Goal: Task Accomplishment & Management: Complete application form

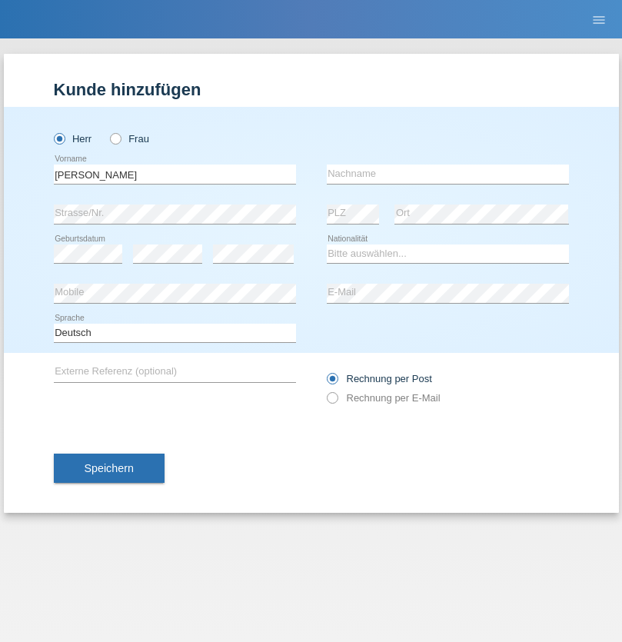
type input "[PERSON_NAME]"
click at [448, 174] on input "text" at bounding box center [448, 174] width 242 height 19
type input "Florin"
select select "RO"
select select "C"
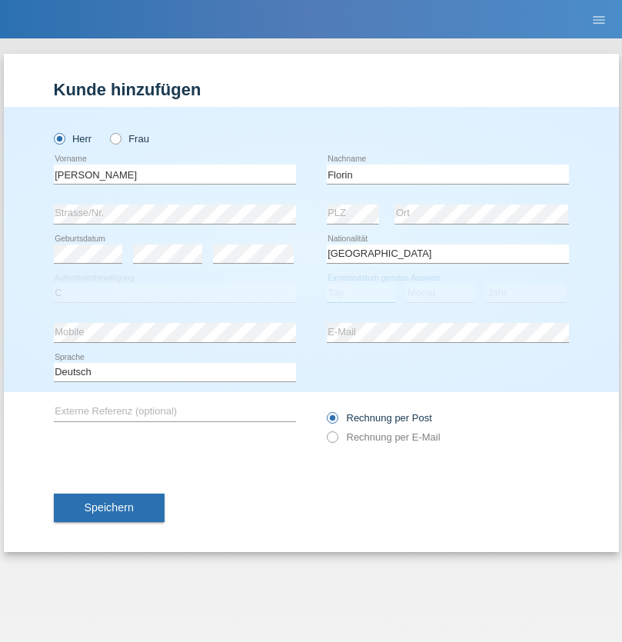
select select "29"
select select "02"
select select "2021"
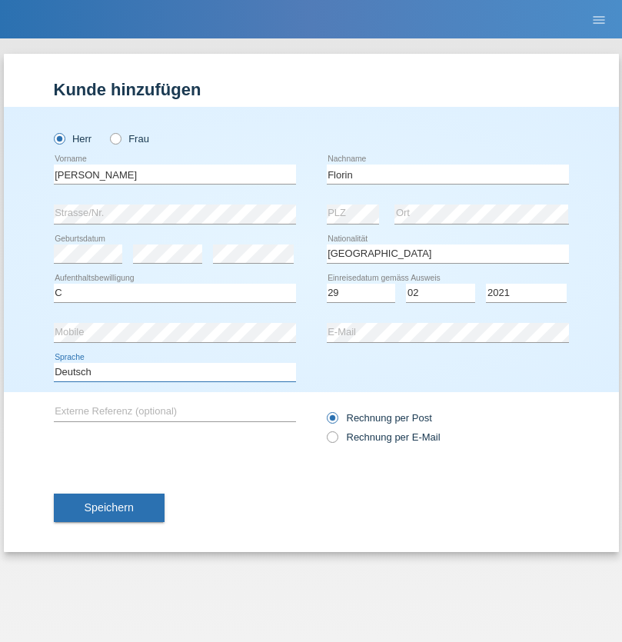
select select "en"
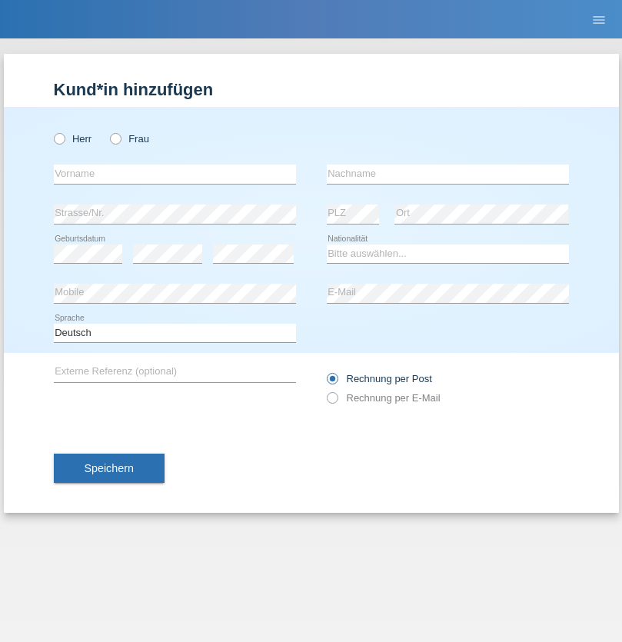
radio input "true"
click at [175, 174] on input "text" at bounding box center [175, 174] width 242 height 19
type input "Ruth"
click at [448, 174] on input "text" at bounding box center [448, 174] width 242 height 19
type input "Krebs"
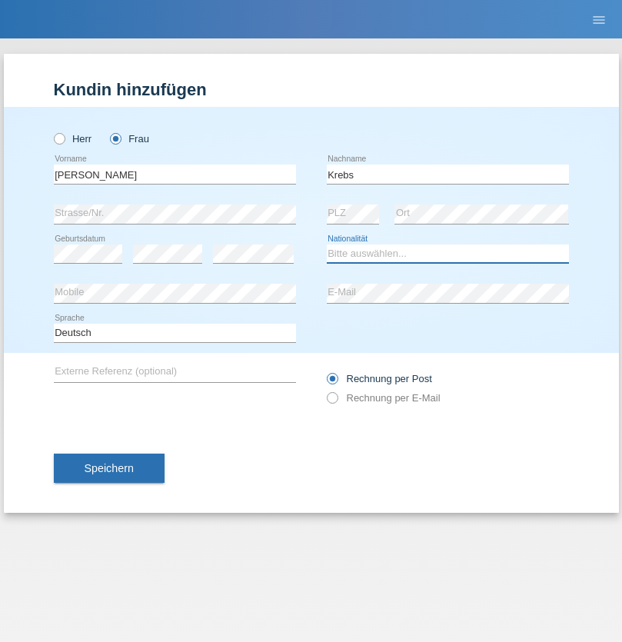
select select "CH"
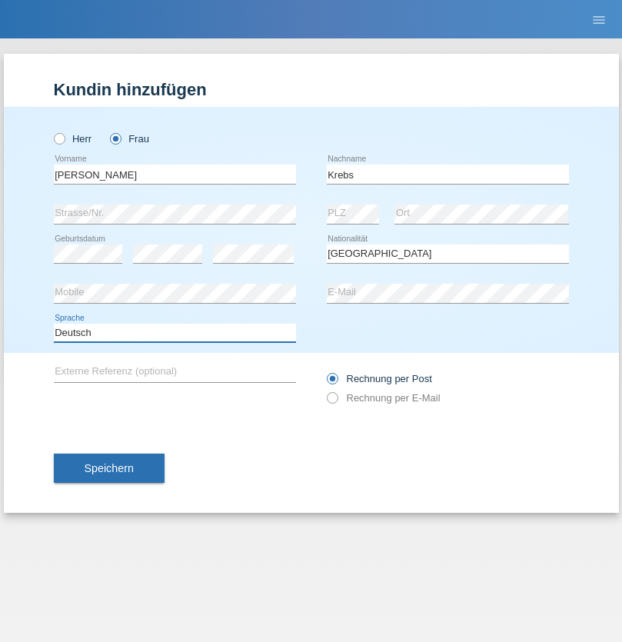
select select "en"
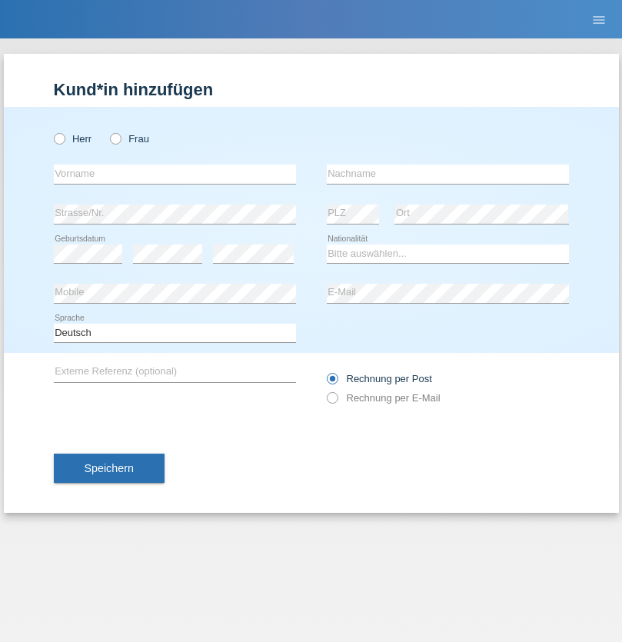
radio input "true"
click at [175, 174] on input "text" at bounding box center [175, 174] width 242 height 19
type input "Qovanaj"
click at [448, 174] on input "text" at bounding box center [448, 174] width 242 height 19
type input "Shaban"
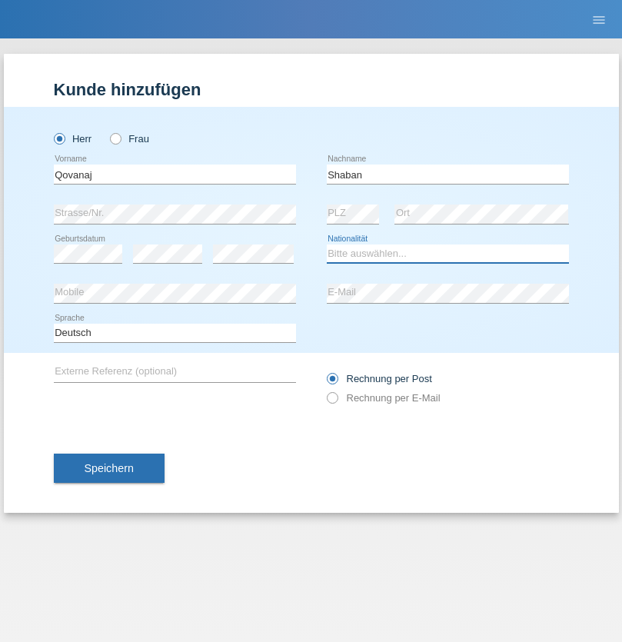
select select "CH"
radio input "true"
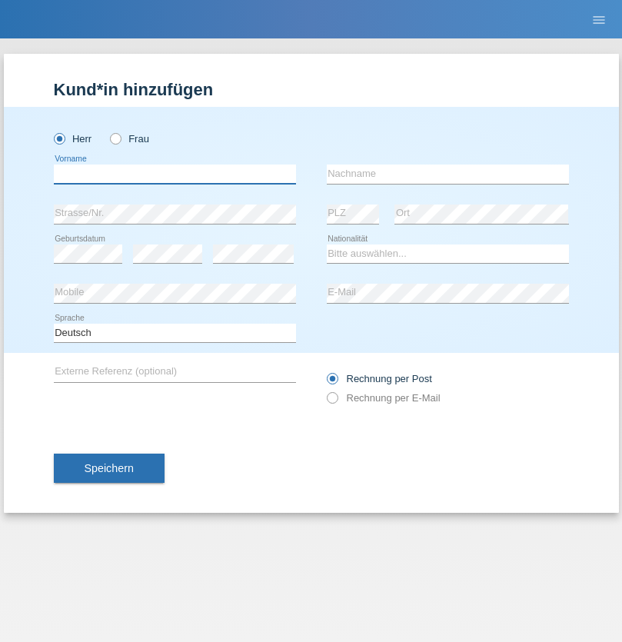
click at [175, 174] on input "text" at bounding box center [175, 174] width 242 height 19
type input "[PERSON_NAME][DATE]"
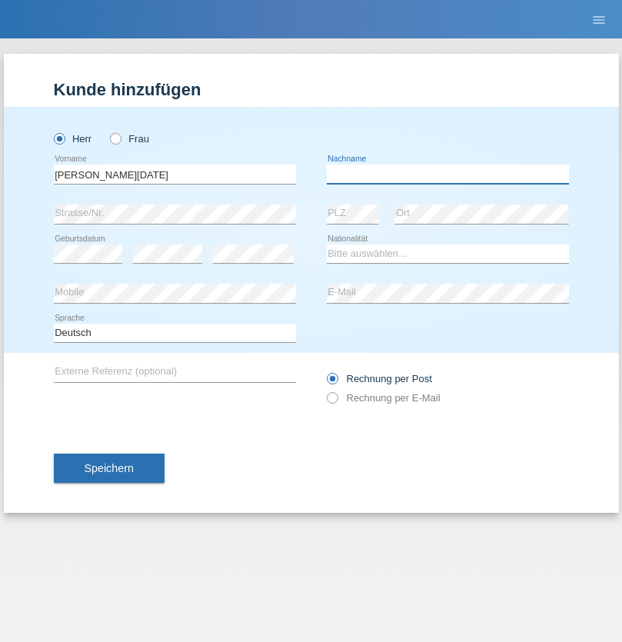
click at [448, 174] on input "text" at bounding box center [448, 174] width 242 height 19
type input "Khan"
select select "PK"
select select "C"
select select "21"
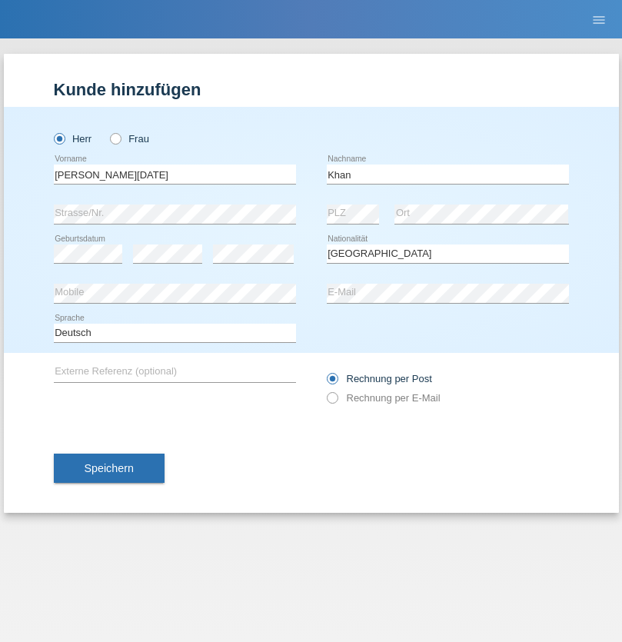
select select "08"
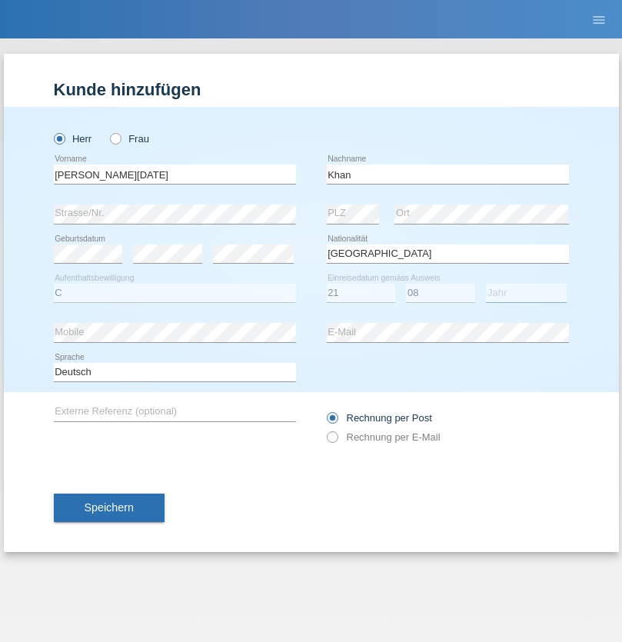
select select "1993"
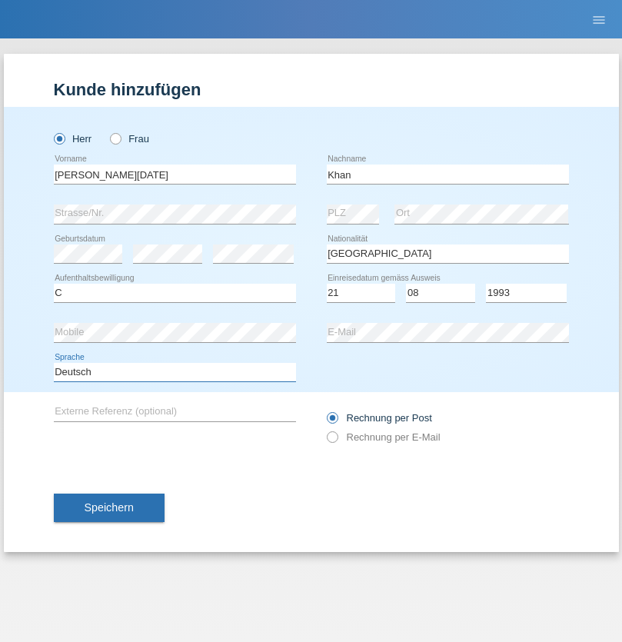
select select "en"
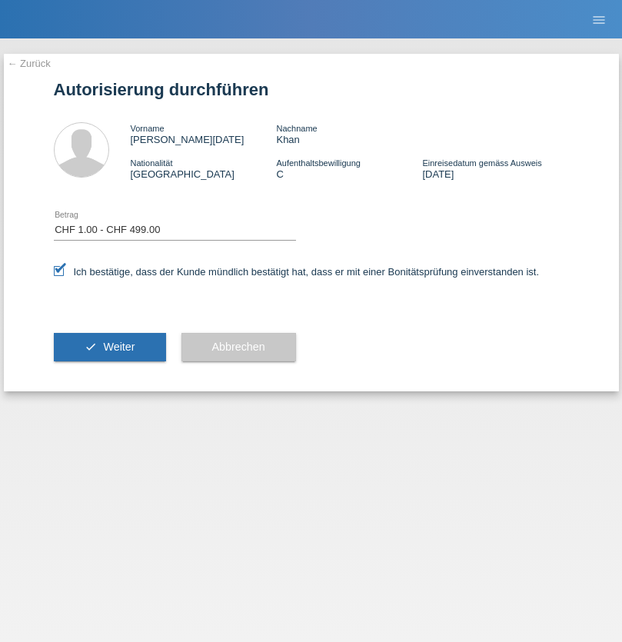
select select "1"
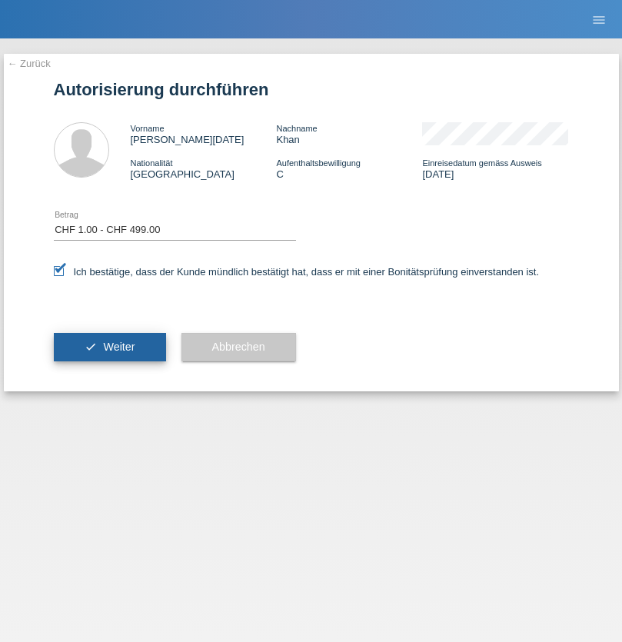
click at [109, 347] on span "Weiter" at bounding box center [119, 347] width 32 height 12
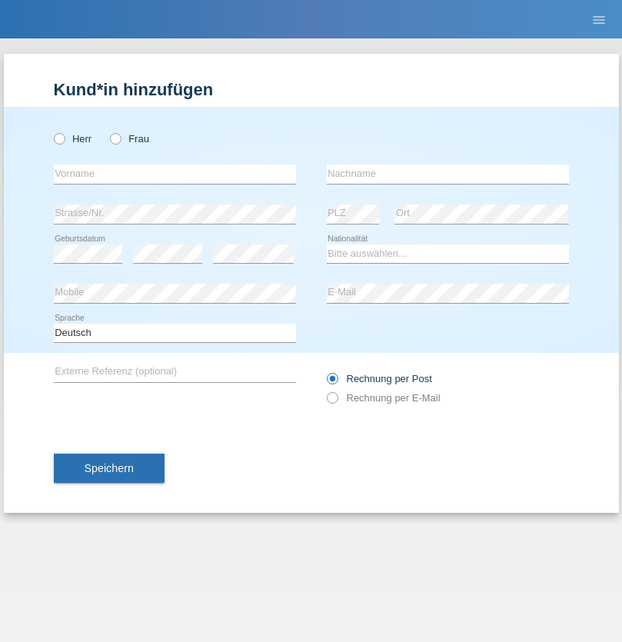
radio input "true"
click at [175, 174] on input "text" at bounding box center [175, 174] width 242 height 19
type input "Ukshini"
click at [448, 174] on input "text" at bounding box center [448, 174] width 242 height 19
type input "Belinda"
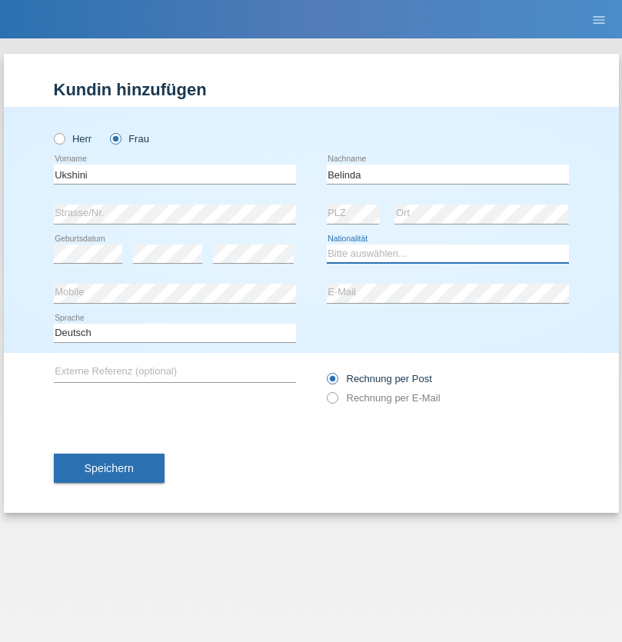
select select "CH"
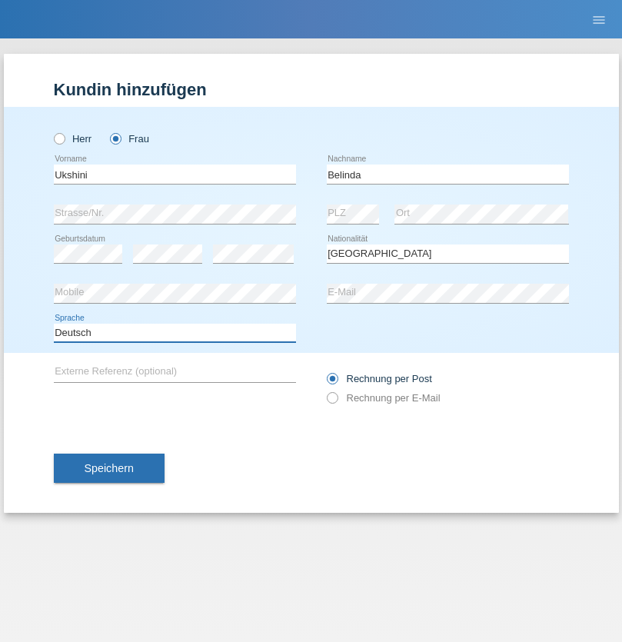
select select "en"
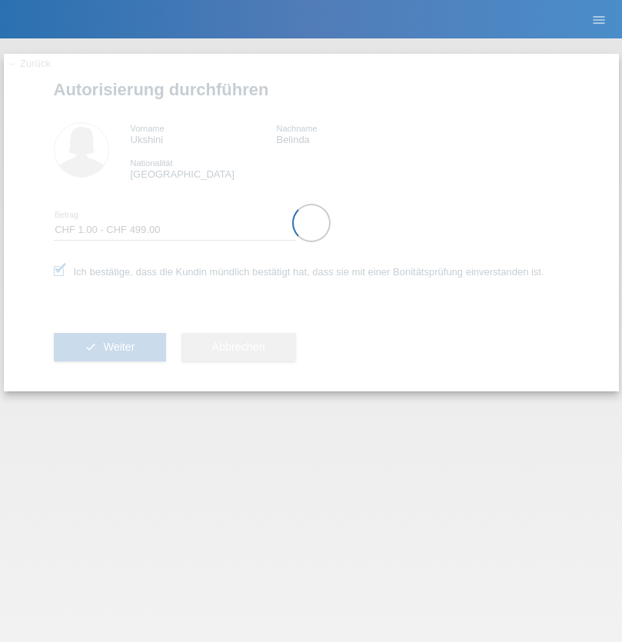
select select "1"
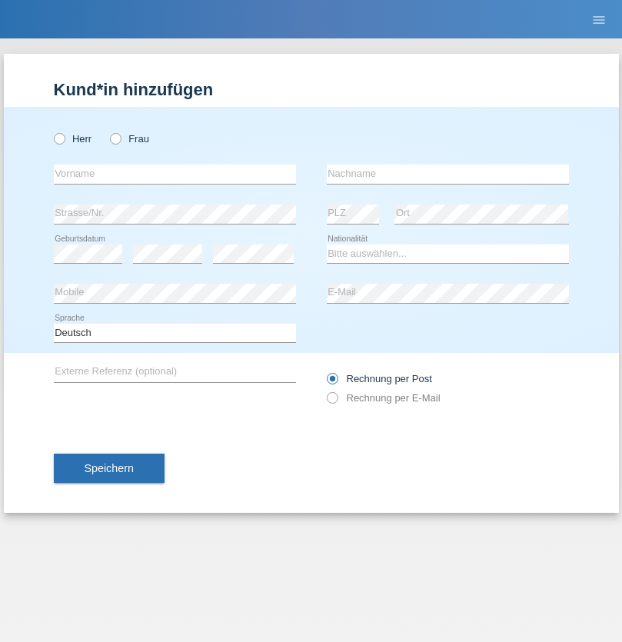
radio input "true"
click at [175, 174] on input "text" at bounding box center [175, 174] width 242 height 19
type input "Filipe Miguel"
click at [448, 174] on input "text" at bounding box center [448, 174] width 242 height 19
type input "Da silva vale"
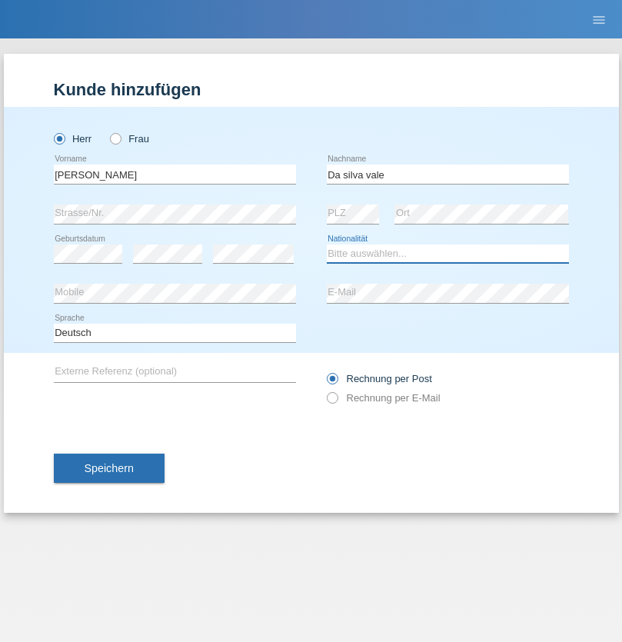
select select "PT"
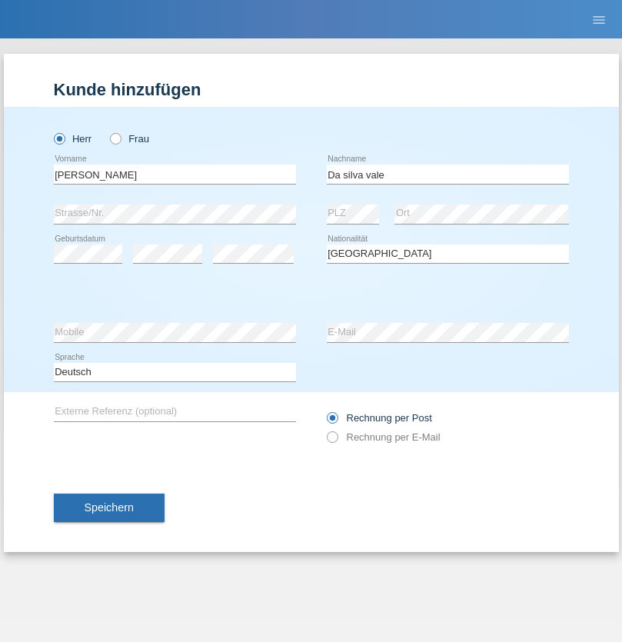
select select "C"
select select "06"
select select "01"
select select "2004"
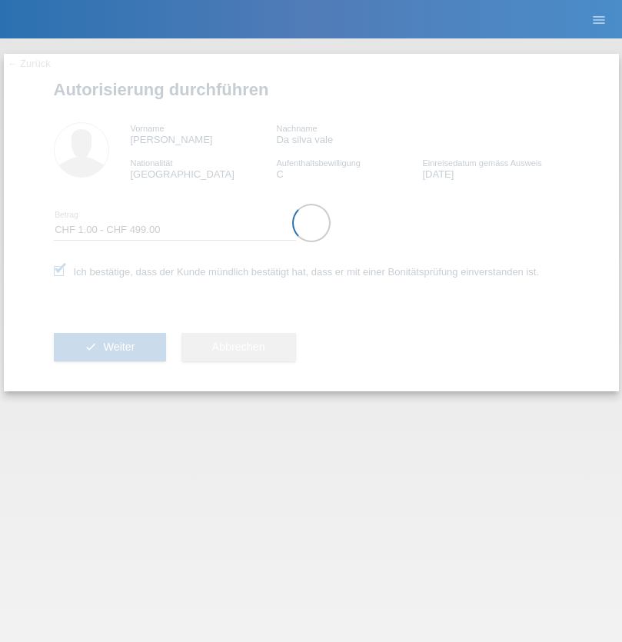
select select "1"
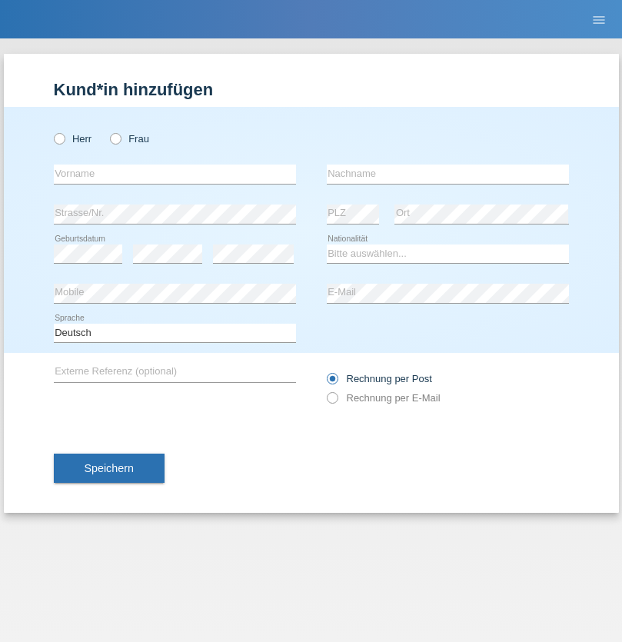
radio input "true"
click at [175, 174] on input "text" at bounding box center [175, 174] width 242 height 19
type input "Neziri"
click at [448, 174] on input "text" at bounding box center [448, 174] width 242 height 19
type input "Gjylsime"
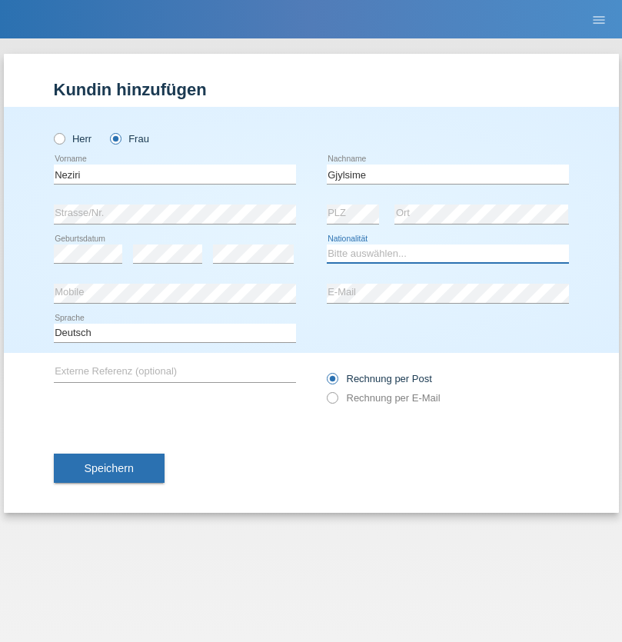
select select "RS"
select select "C"
select select "19"
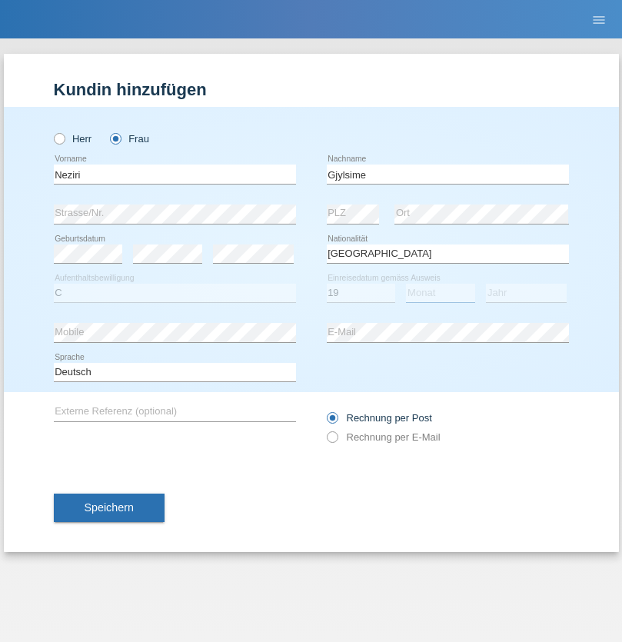
select select "04"
select select "2013"
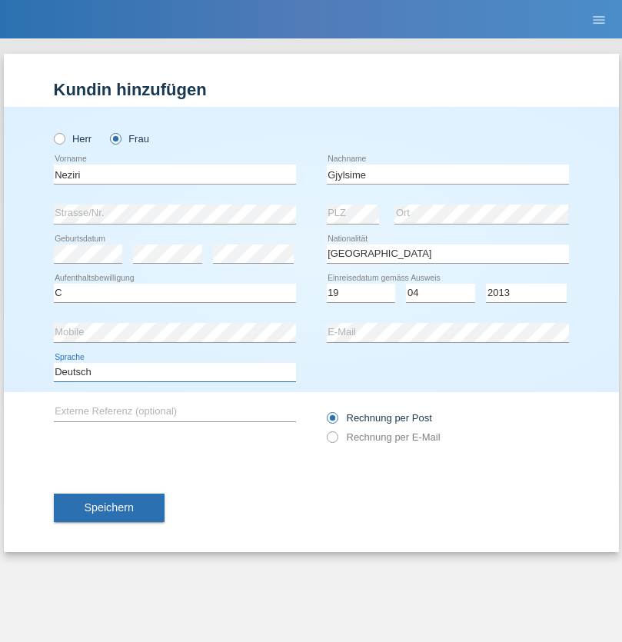
select select "en"
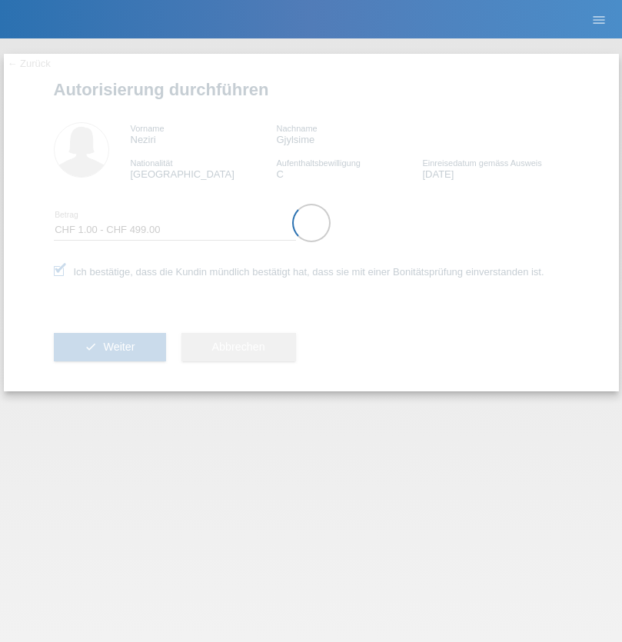
select select "1"
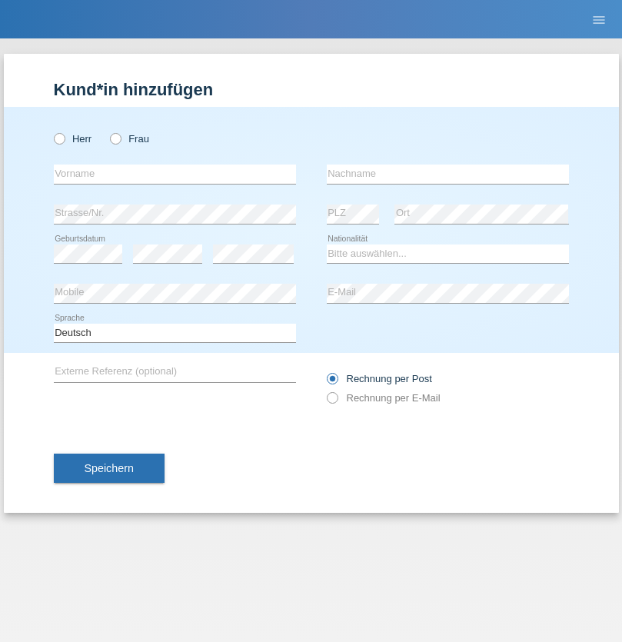
radio input "true"
click at [175, 174] on input "text" at bounding box center [175, 174] width 242 height 19
type input "Neziri"
click at [448, 174] on input "text" at bounding box center [448, 174] width 242 height 19
type input "[PERSON_NAME]"
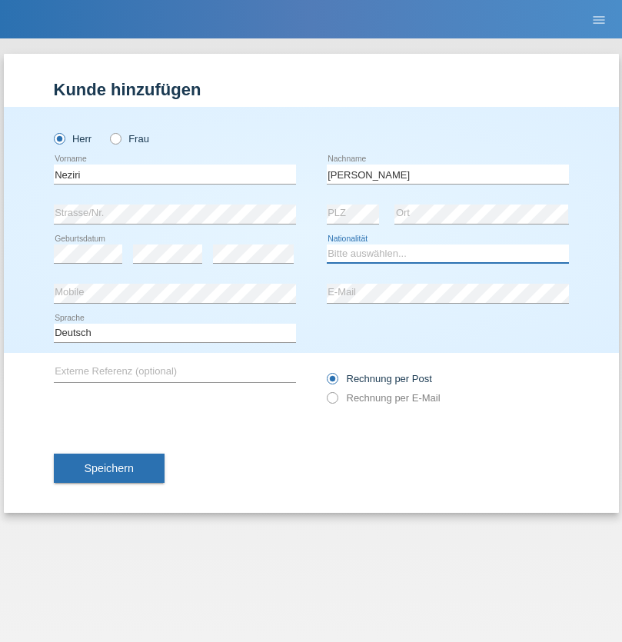
select select "CH"
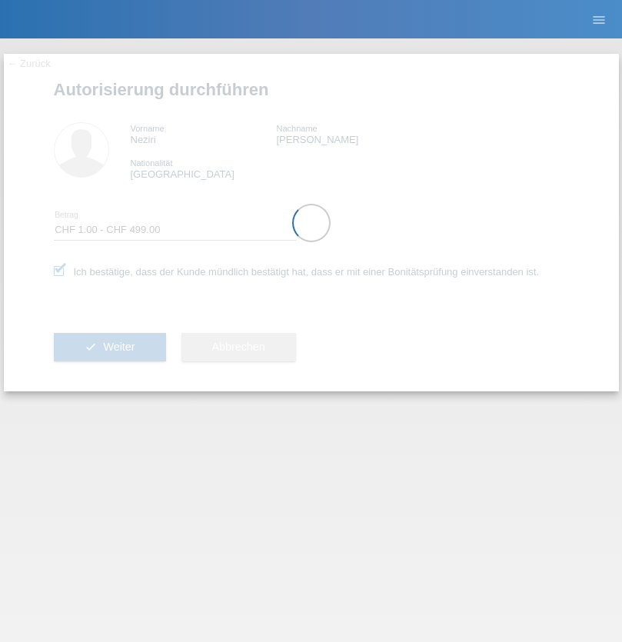
select select "1"
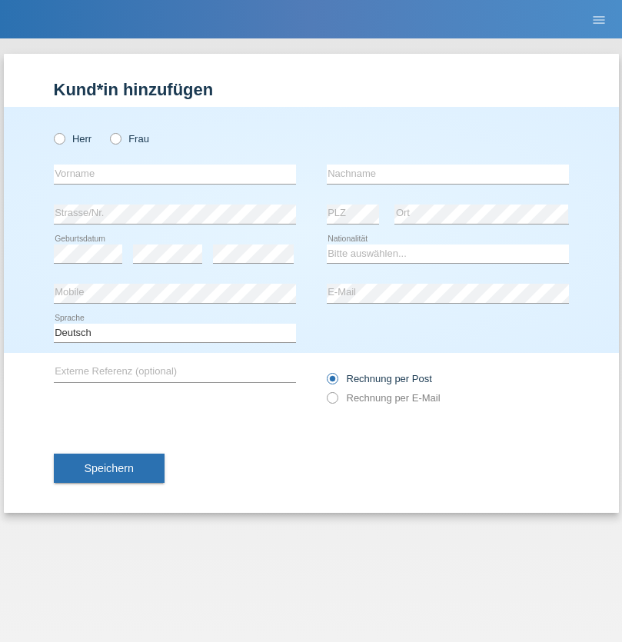
radio input "true"
click at [175, 174] on input "text" at bounding box center [175, 174] width 242 height 19
type input "Mirlind"
click at [448, 174] on input "text" at bounding box center [448, 174] width 242 height 19
type input "Shasivari"
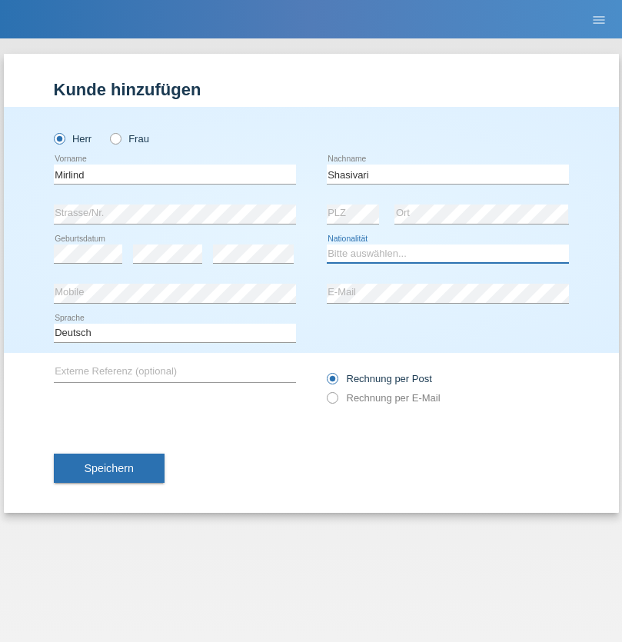
select select "MK"
select select "C"
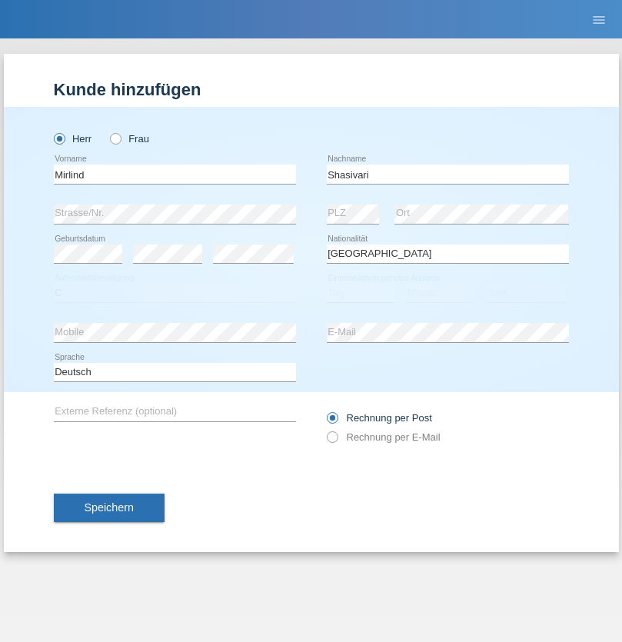
select select "17"
select select "01"
select select "2021"
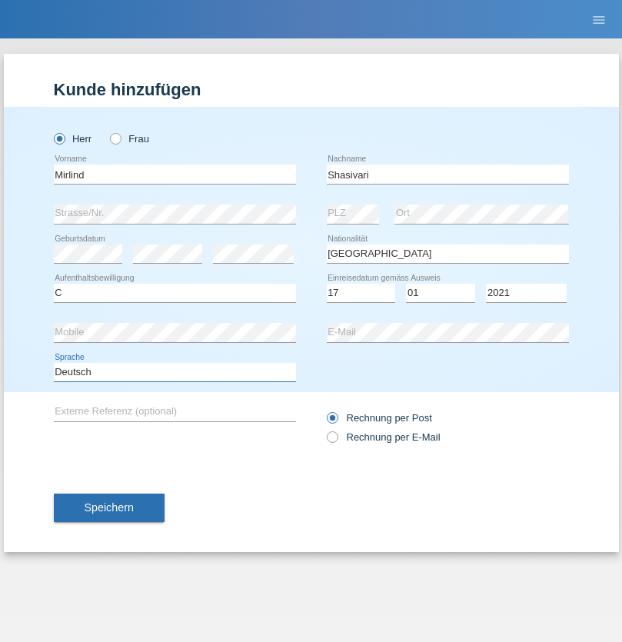
select select "en"
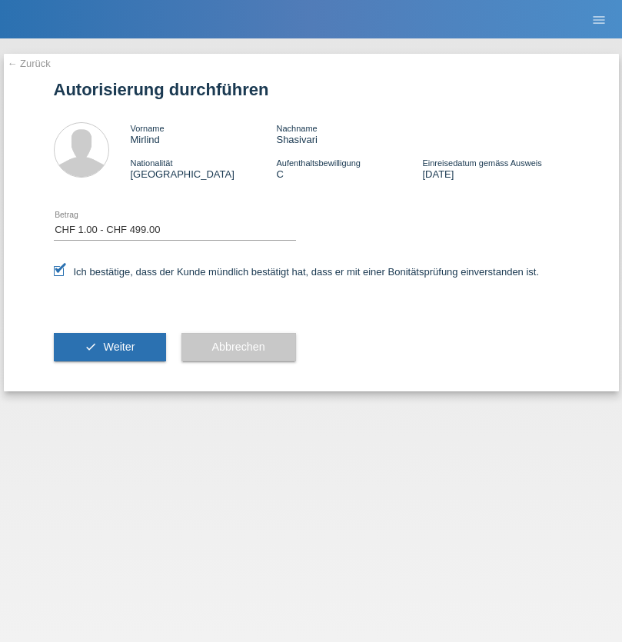
select select "1"
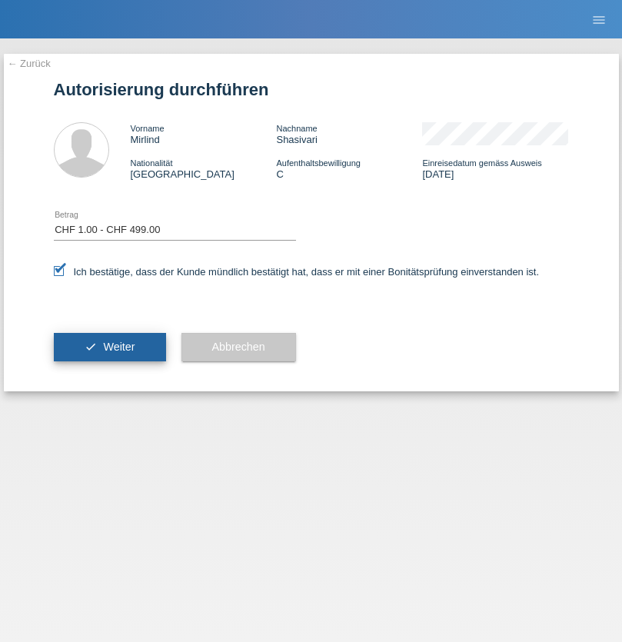
click at [109, 347] on span "Weiter" at bounding box center [119, 347] width 32 height 12
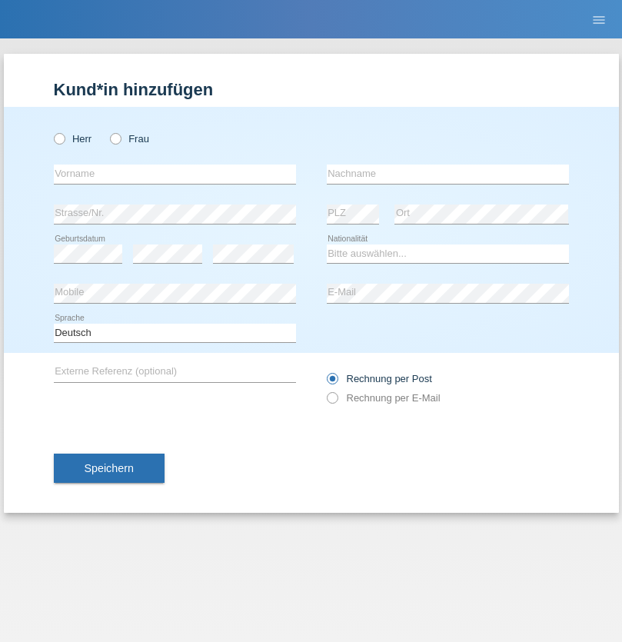
radio input "true"
click at [175, 174] on input "text" at bounding box center [175, 174] width 242 height 19
type input "Marian"
click at [448, 174] on input "text" at bounding box center [448, 174] width 242 height 19
type input "Matusa"
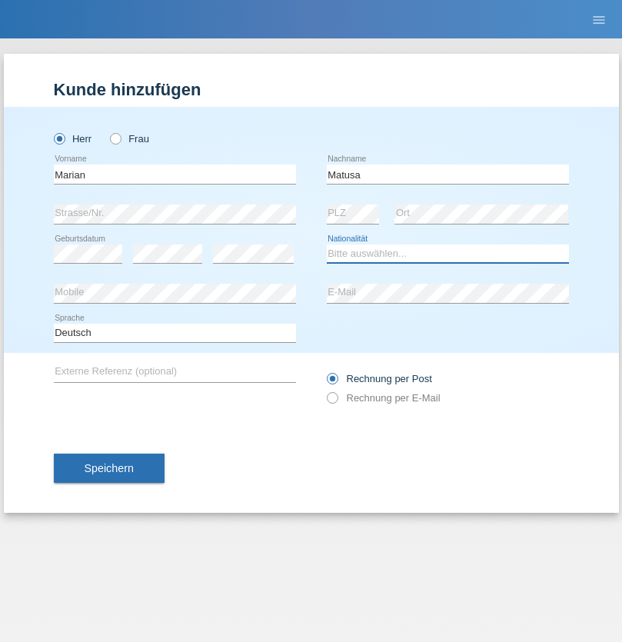
select select "RO"
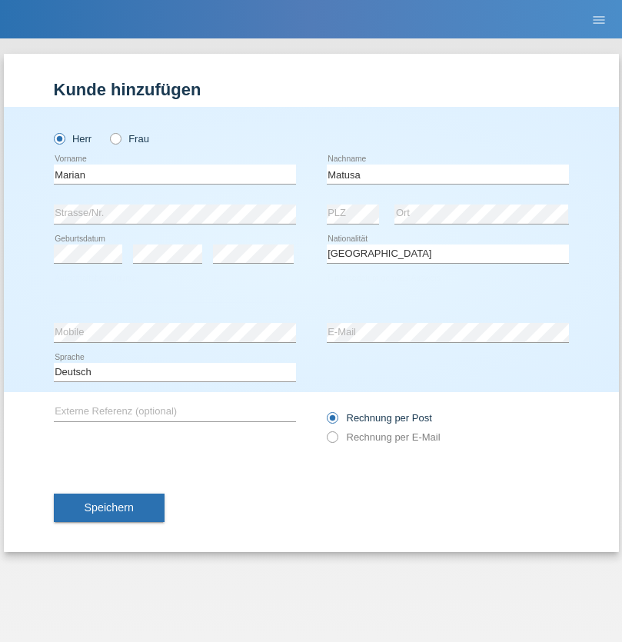
select select "C"
select select "01"
select select "06"
select select "2016"
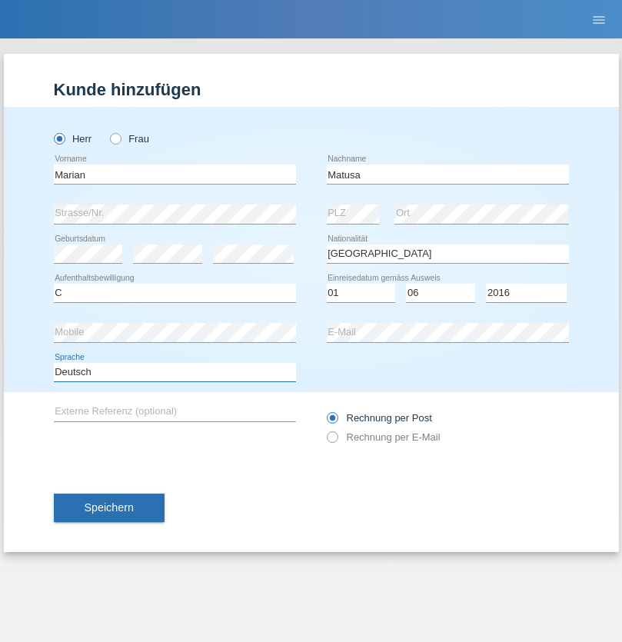
select select "en"
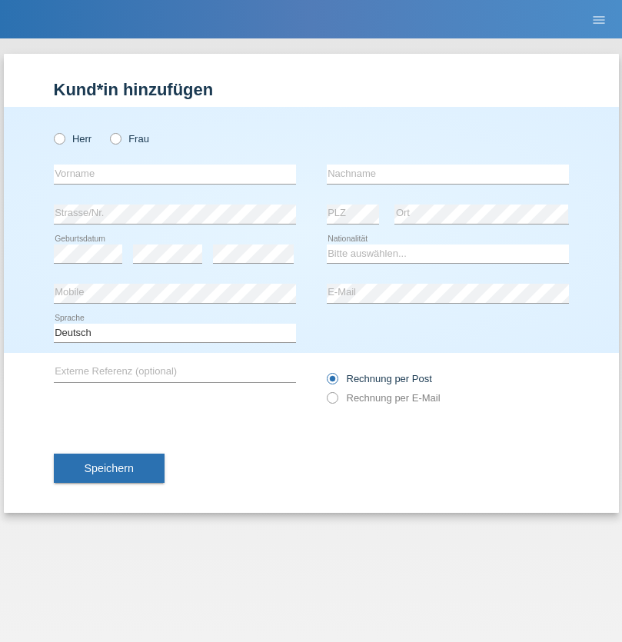
radio input "true"
click at [175, 174] on input "text" at bounding box center [175, 174] width 242 height 19
type input "[PERSON_NAME]"
click at [448, 174] on input "text" at bounding box center [448, 174] width 242 height 19
type input "Weinlein"
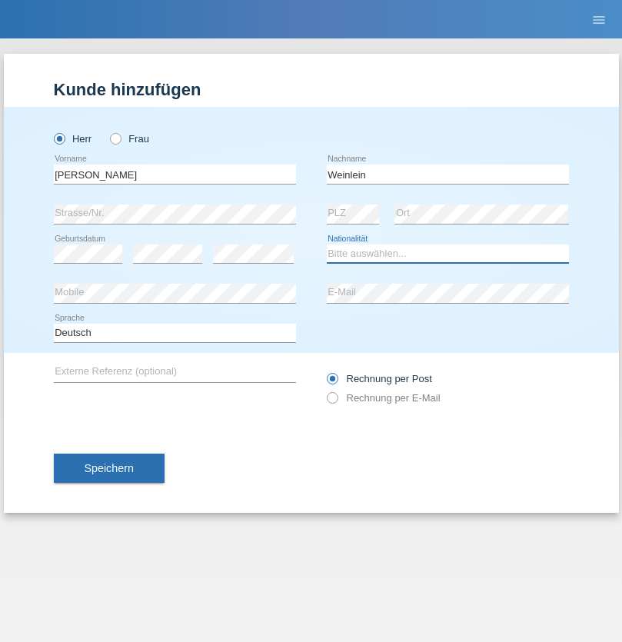
select select "CH"
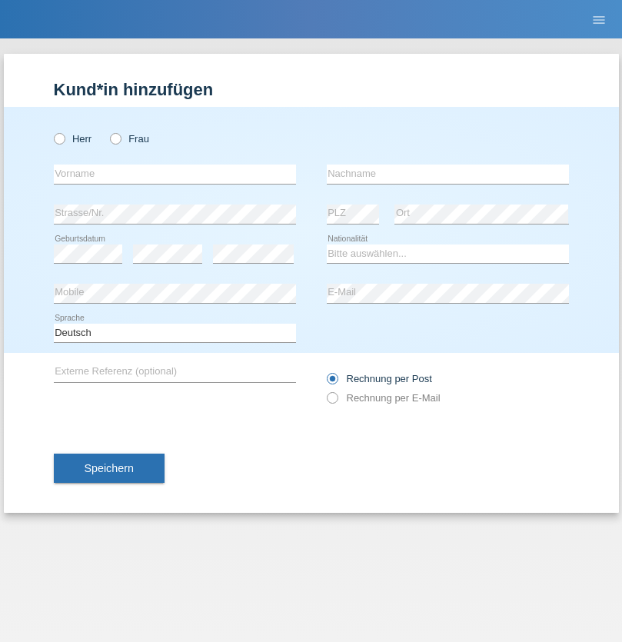
radio input "true"
click at [175, 174] on input "text" at bounding box center [175, 174] width 242 height 19
type input "Jashari lmeri"
click at [448, 174] on input "text" at bounding box center [448, 174] width 242 height 19
type input "Rabije"
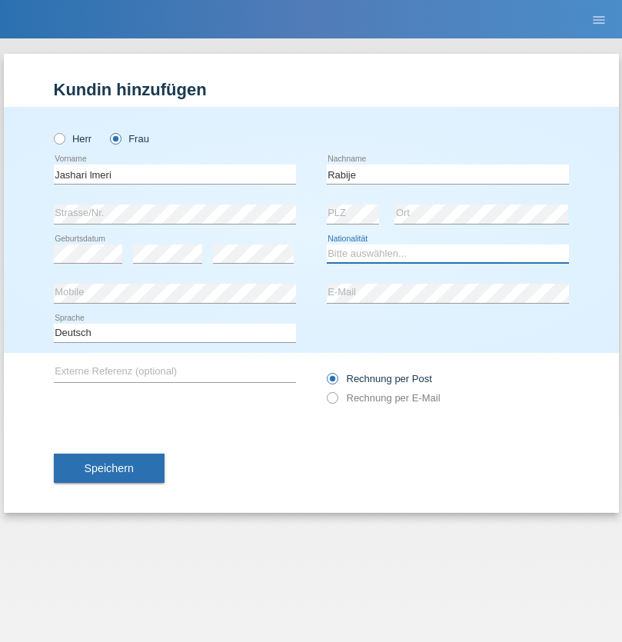
select select "CH"
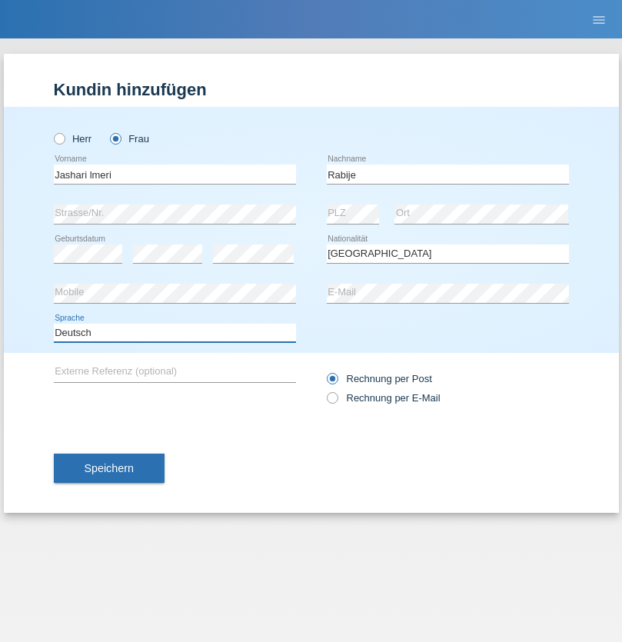
select select "en"
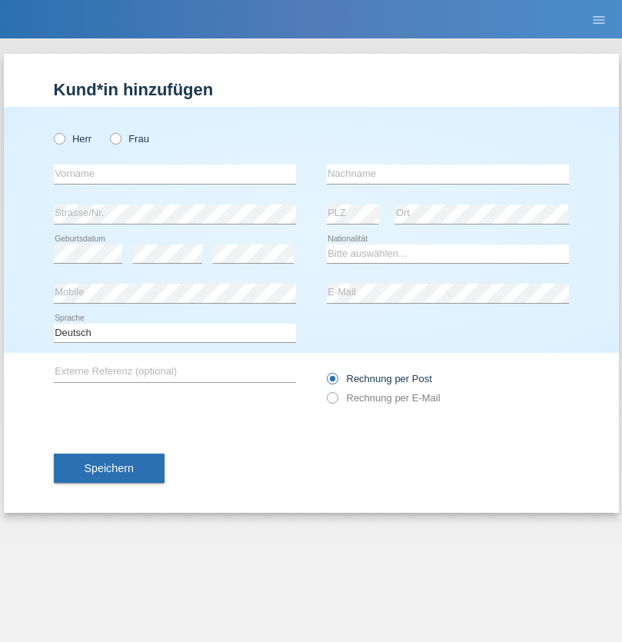
radio input "true"
click at [175, 174] on input "text" at bounding box center [175, 174] width 242 height 19
type input "firat"
click at [448, 174] on input "text" at bounding box center [448, 174] width 242 height 19
type input "kara"
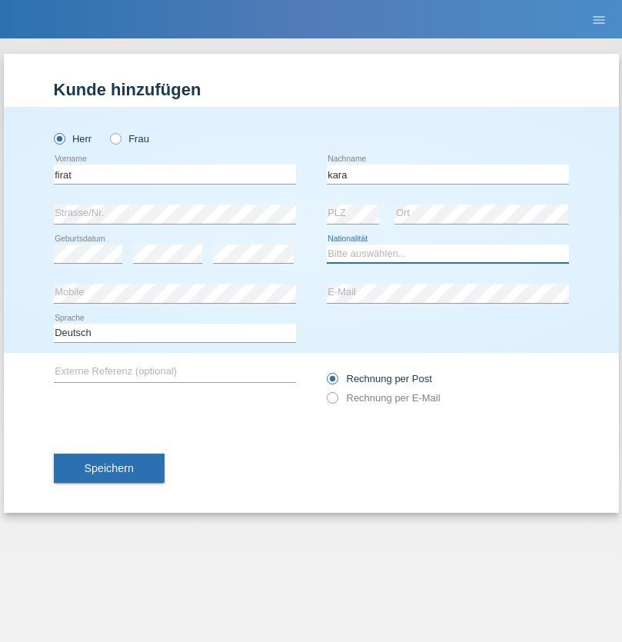
select select "CH"
radio input "true"
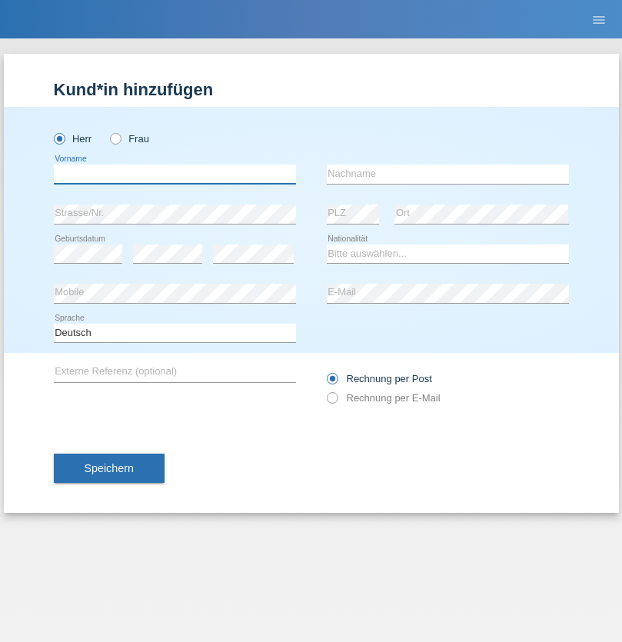
click at [175, 174] on input "text" at bounding box center [175, 174] width 242 height 19
type input "Gigov"
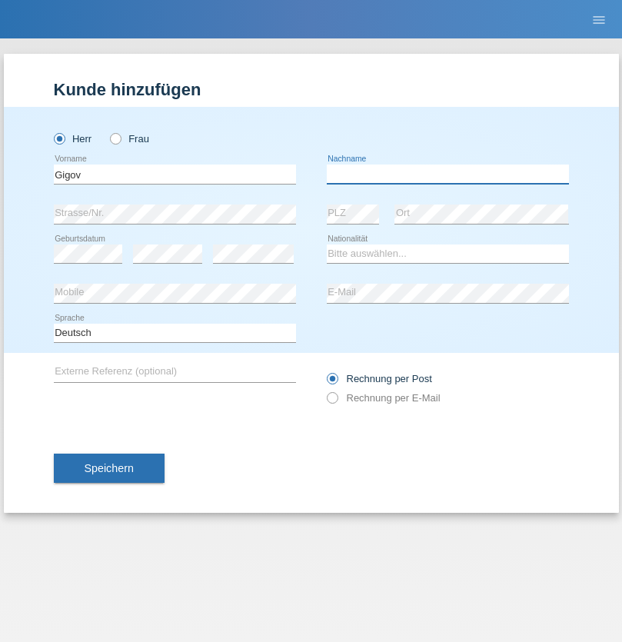
click at [448, 174] on input "text" at bounding box center [448, 174] width 242 height 19
type input "Zhan"
select select "BG"
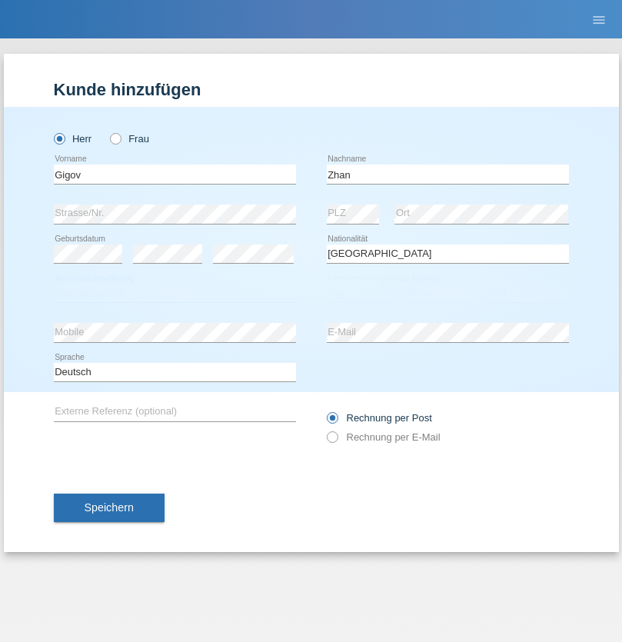
select select "C"
select select "23"
select select "10"
select select "2021"
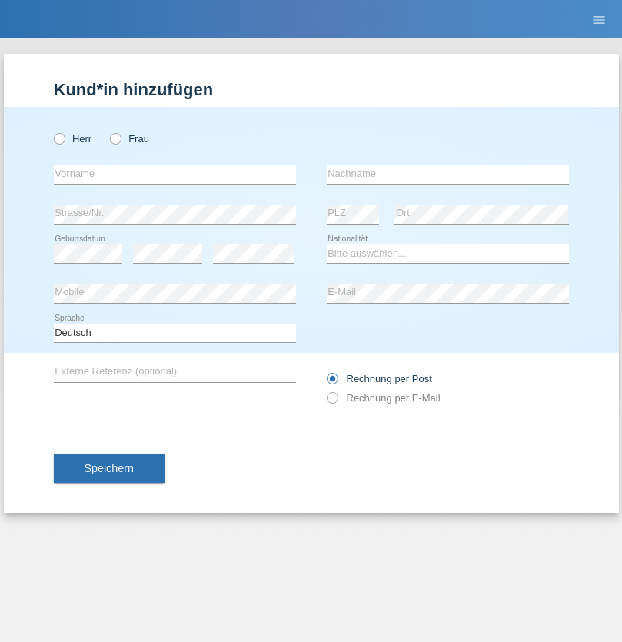
radio input "true"
click at [175, 174] on input "text" at bounding box center [175, 174] width 242 height 19
type input "Amand"
click at [448, 174] on input "text" at bounding box center [448, 174] width 242 height 19
type input "Pires"
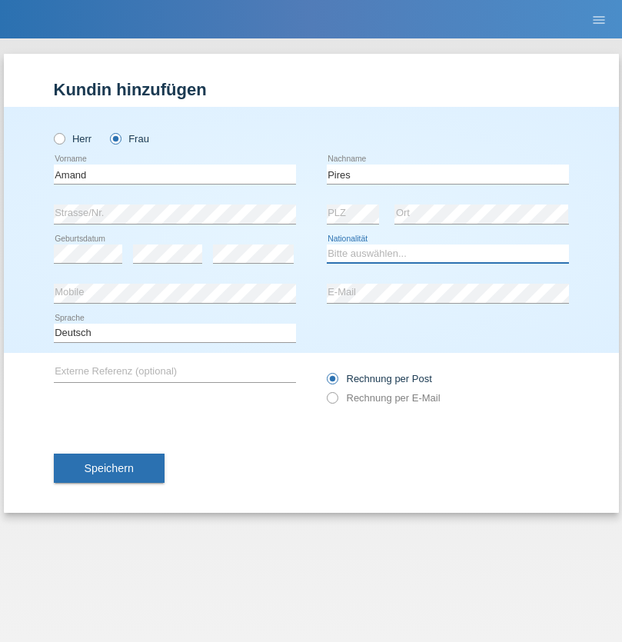
select select "CH"
radio input "true"
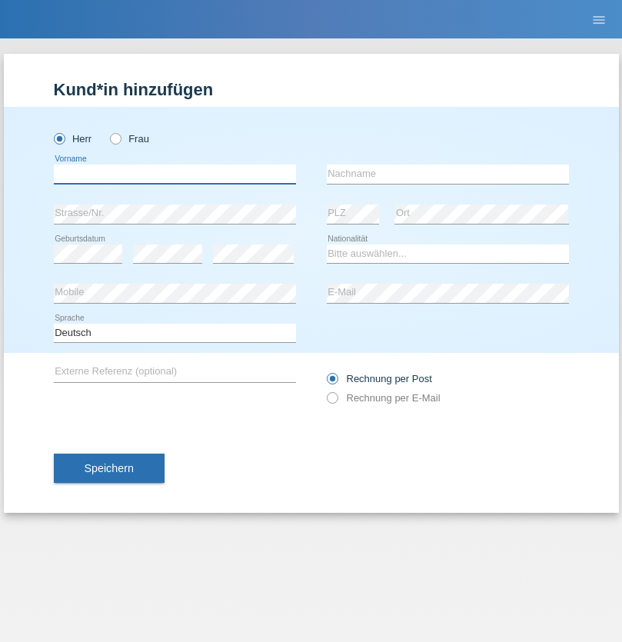
click at [175, 174] on input "text" at bounding box center [175, 174] width 242 height 19
type input "[PERSON_NAME]"
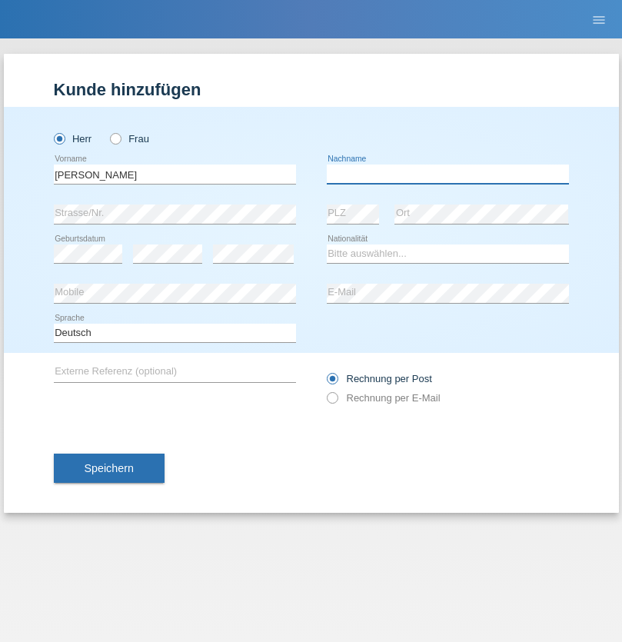
click at [448, 174] on input "text" at bounding box center [448, 174] width 242 height 19
type input "Saidi"
select select "CH"
radio input "true"
click at [175, 174] on input "text" at bounding box center [175, 174] width 242 height 19
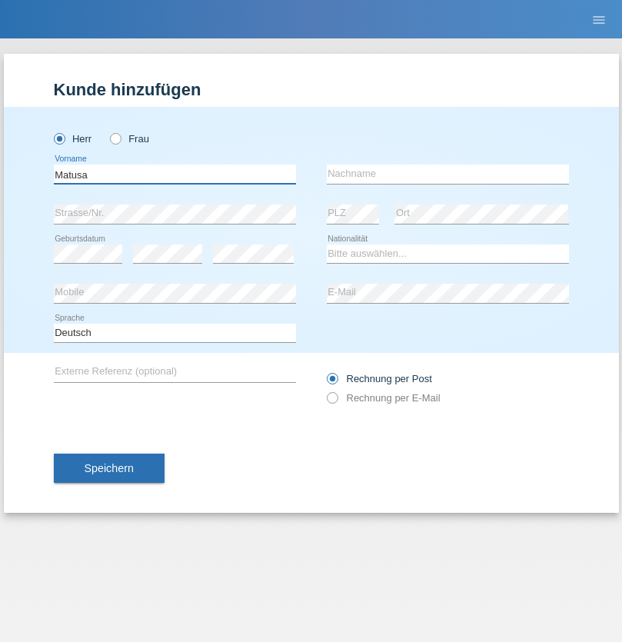
type input "Matusa"
click at [448, 174] on input "text" at bounding box center [448, 174] width 242 height 19
type input "[PERSON_NAME]"
select select "OM"
select select "C"
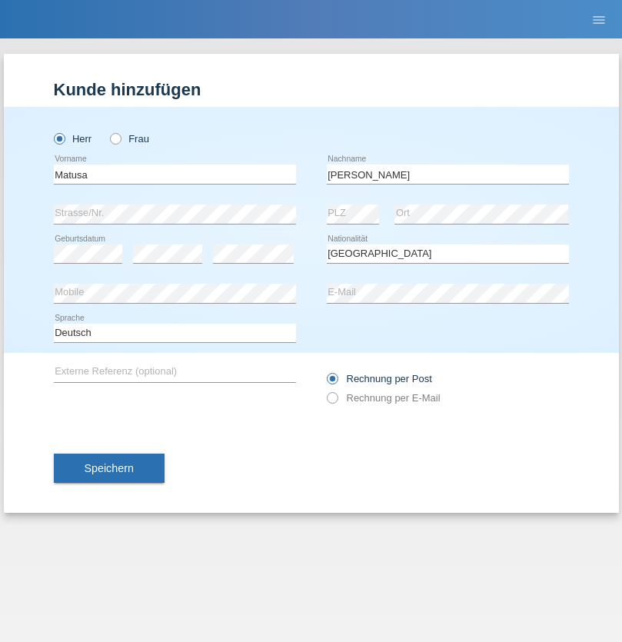
select select "01"
select select "06"
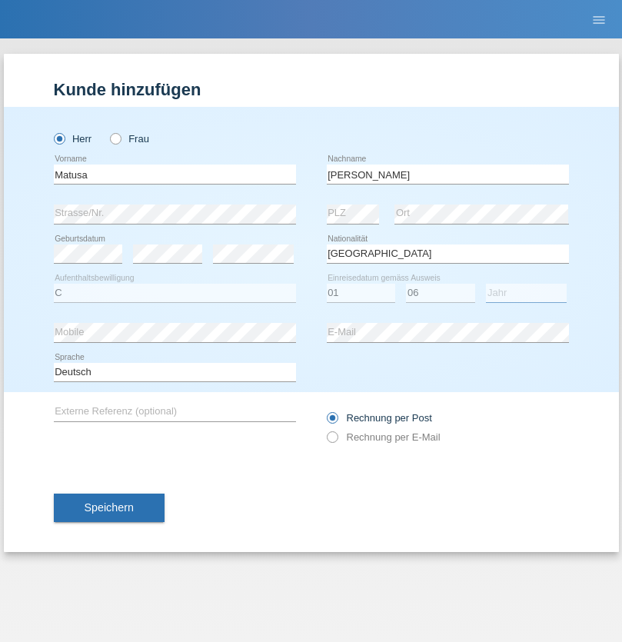
select select "2016"
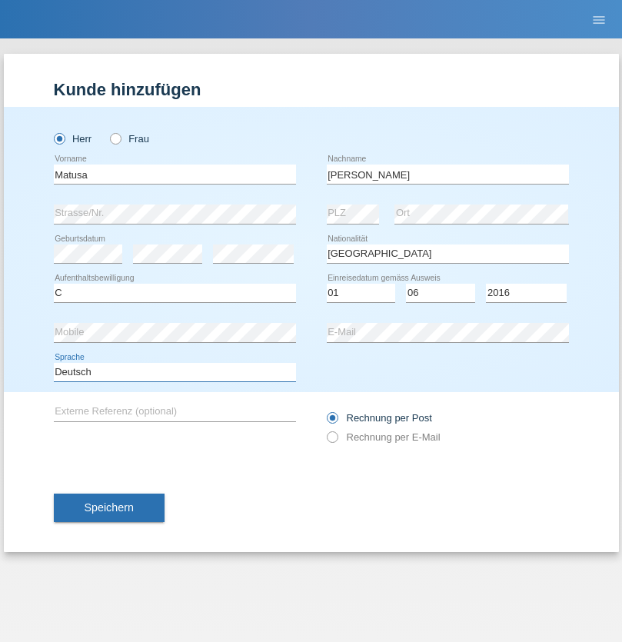
select select "en"
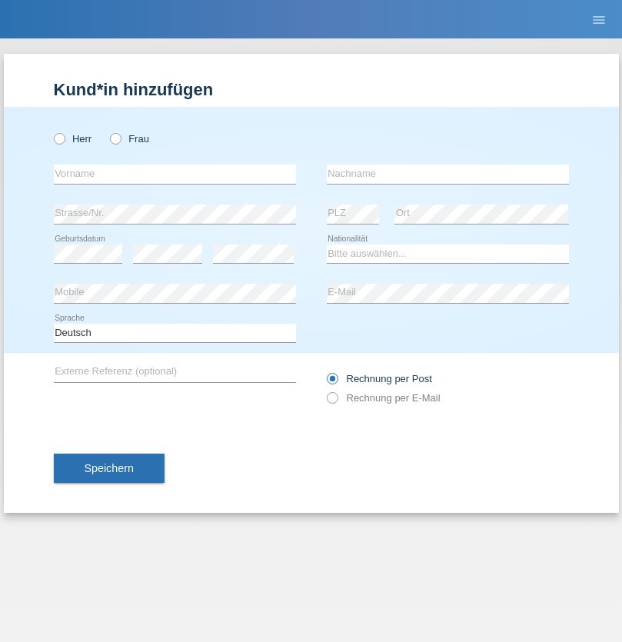
radio input "true"
click at [175, 174] on input "text" at bounding box center [175, 174] width 242 height 19
type input "[PERSON_NAME]"
click at [448, 174] on input "text" at bounding box center [448, 174] width 242 height 19
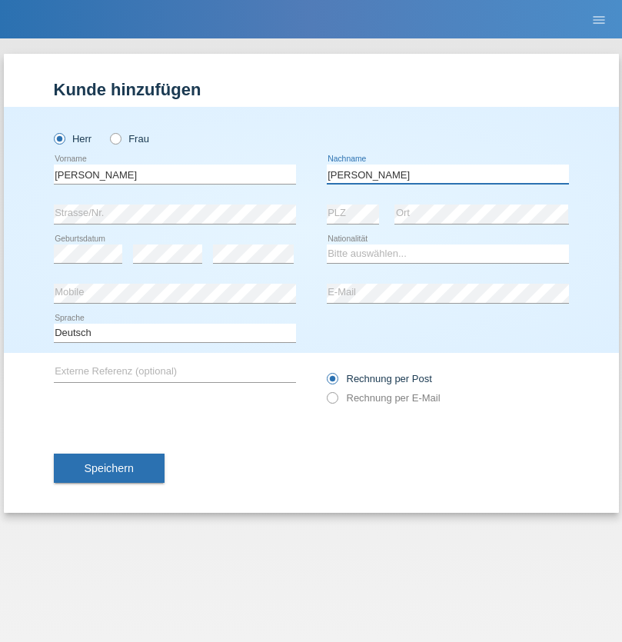
type input "[PERSON_NAME]"
select select "PT"
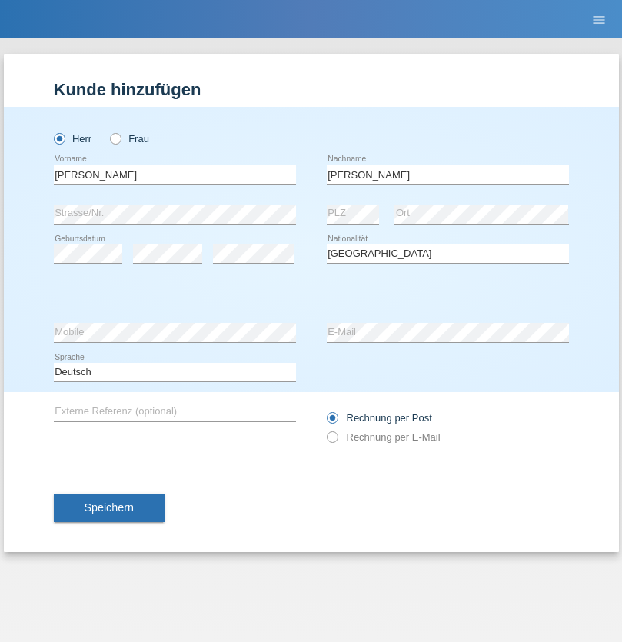
select select "C"
select select "23"
select select "08"
select select "2021"
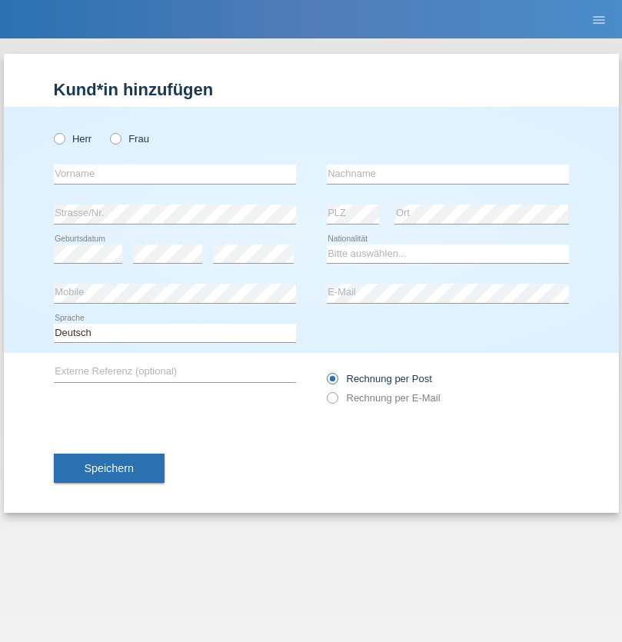
radio input "true"
click at [175, 174] on input "text" at bounding box center [175, 174] width 242 height 19
type input "Luca"
click at [448, 174] on input "text" at bounding box center [448, 174] width 242 height 19
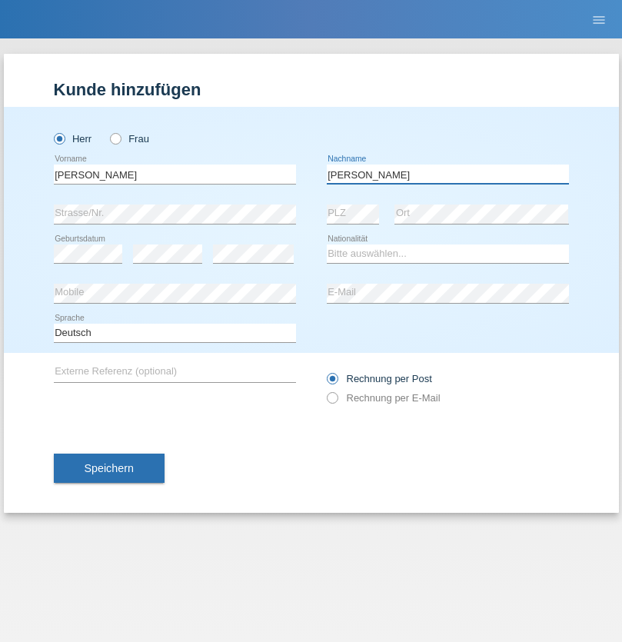
type input "Meier"
select select "CH"
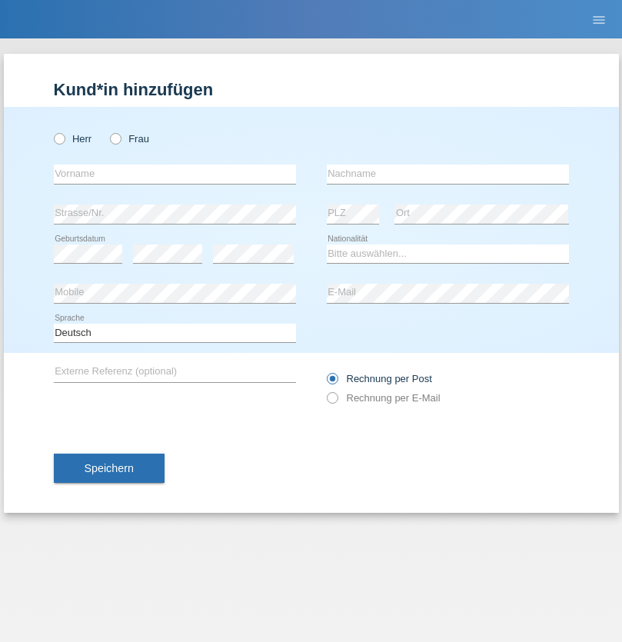
radio input "true"
click at [175, 174] on input "text" at bounding box center [175, 174] width 242 height 19
type input "Szilvia"
click at [448, 174] on input "text" at bounding box center [448, 174] width 242 height 19
type input "Olakh"
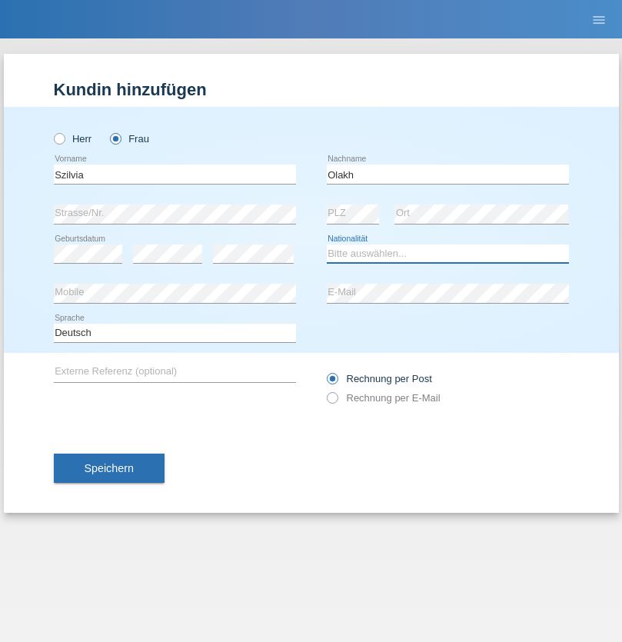
select select "UA"
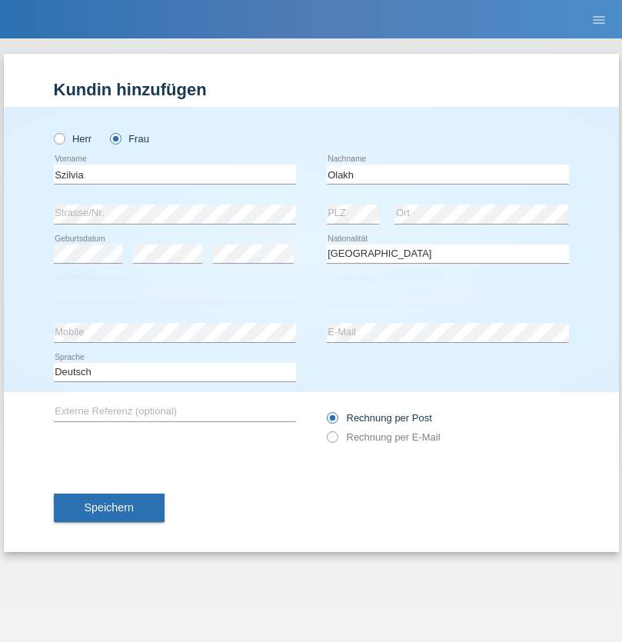
select select "C"
select select "15"
select select "09"
select select "2021"
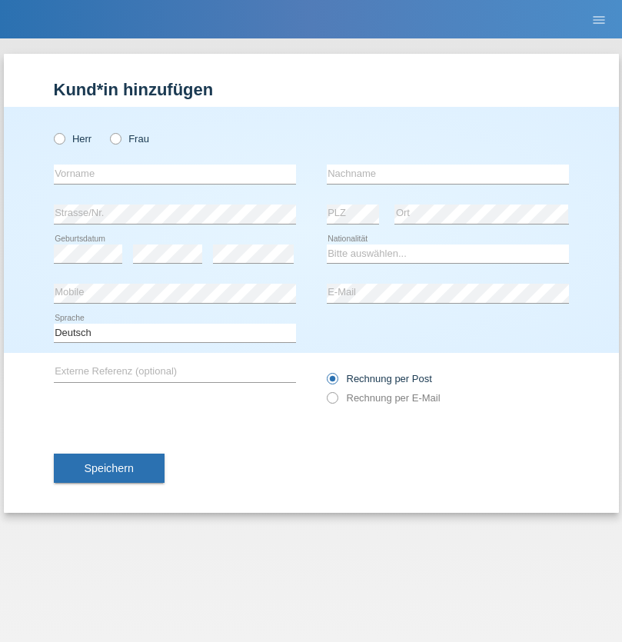
radio input "true"
click at [175, 174] on input "text" at bounding box center [175, 174] width 242 height 19
type input "Asrit"
click at [448, 174] on input "text" at bounding box center [448, 174] width 242 height 19
type input "Kupa"
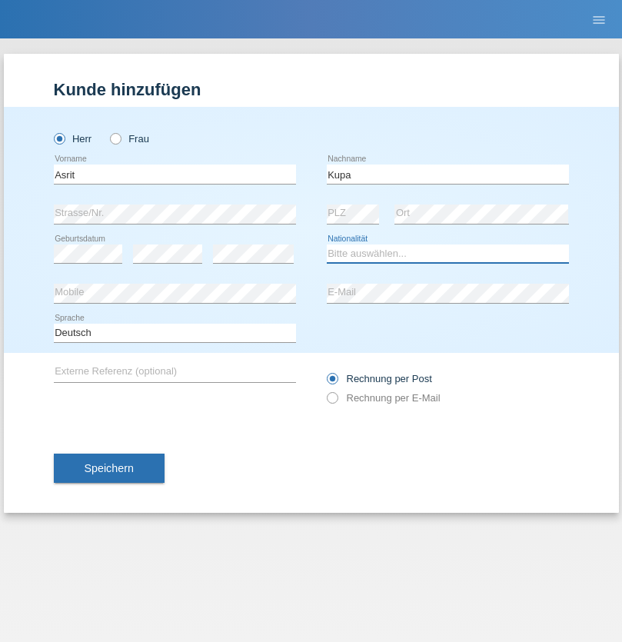
select select "MK"
select select "C"
select select "27"
select select "05"
radio input "true"
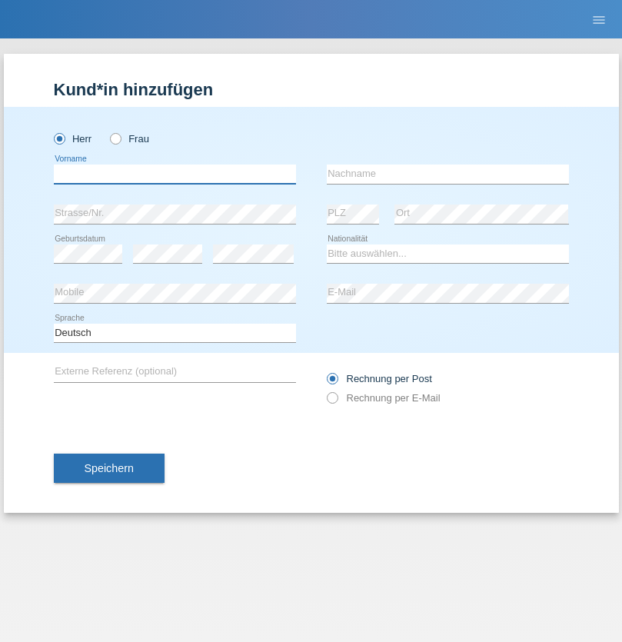
click at [175, 174] on input "text" at bounding box center [175, 174] width 242 height 19
type input "[PERSON_NAME]"
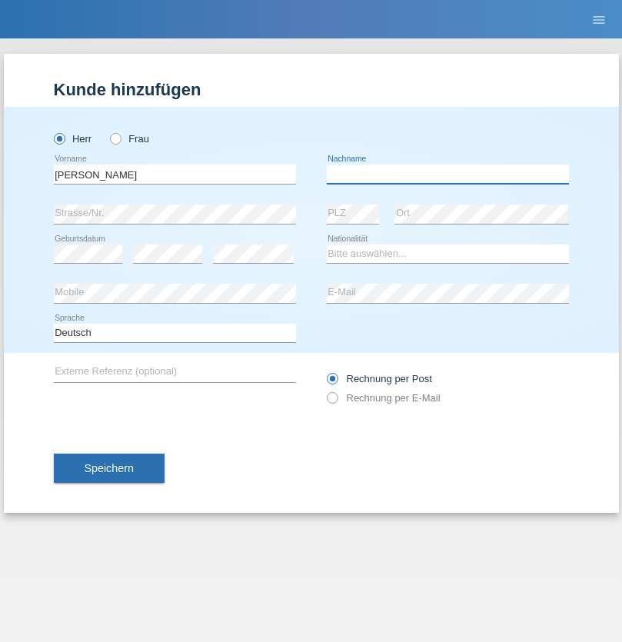
click at [448, 174] on input "text" at bounding box center [448, 174] width 242 height 19
type input "[PERSON_NAME]"
select select "SY"
select select "C"
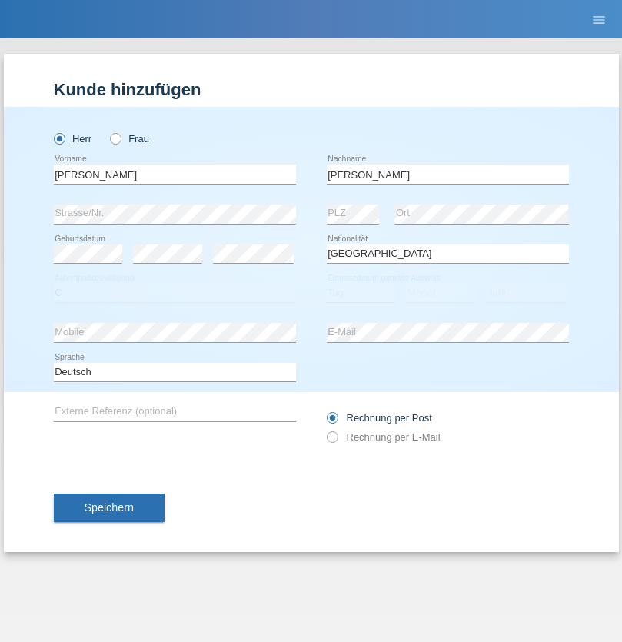
select select "15"
select select "09"
select select "2021"
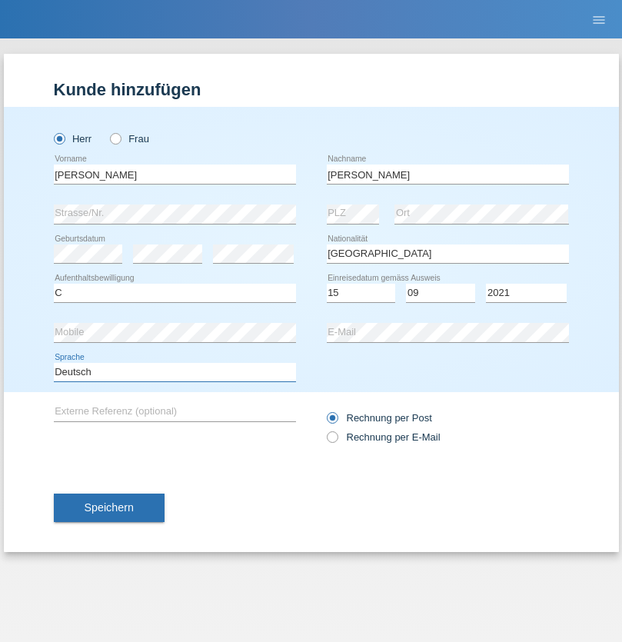
select select "en"
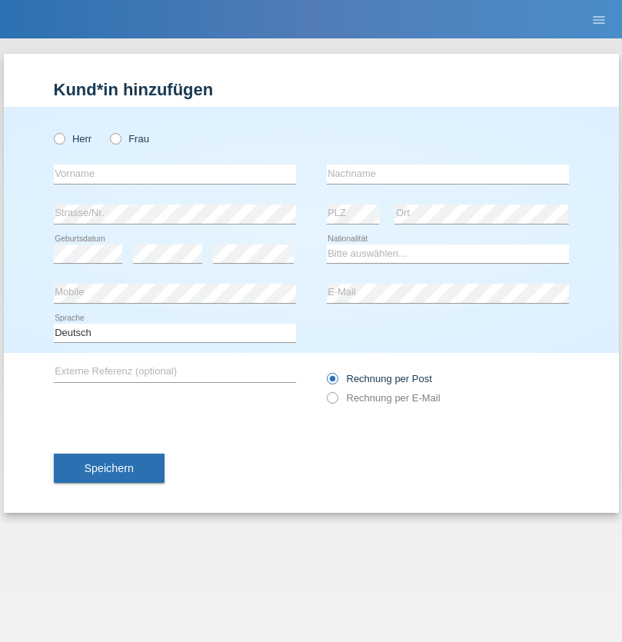
radio input "true"
select select "CH"
radio input "true"
click at [175, 174] on input "text" at bounding box center [175, 174] width 242 height 19
type input "[PERSON_NAME]"
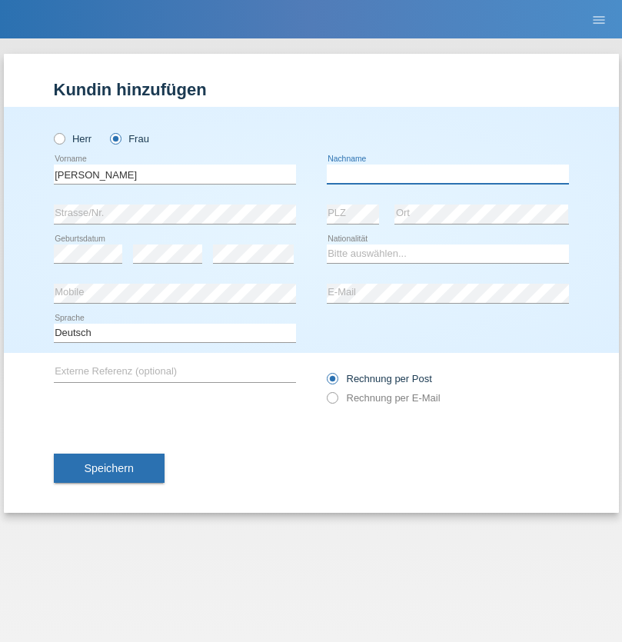
click at [448, 174] on input "text" at bounding box center [448, 174] width 242 height 19
type input "Bacic"
select select "CH"
